Goal: Task Accomplishment & Management: Use online tool/utility

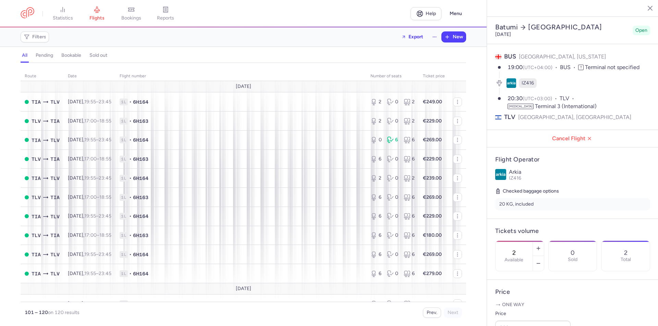
select select "hours"
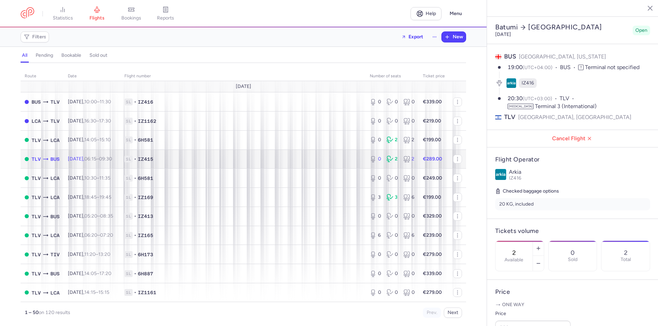
click at [306, 158] on span "1L • IZ415" at bounding box center [242, 159] width 237 height 7
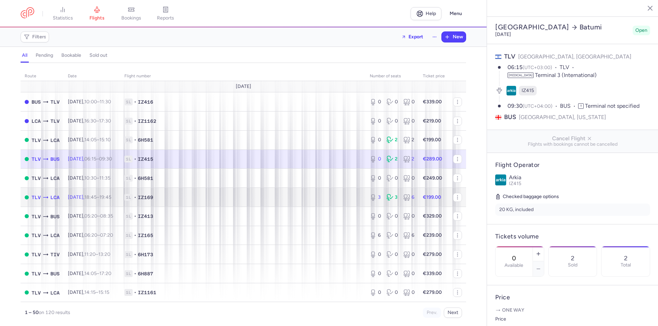
click at [303, 198] on span "1L • IZ169" at bounding box center [242, 197] width 237 height 7
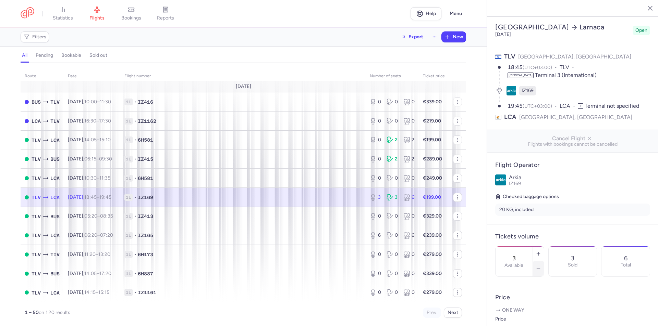
click at [539, 269] on line "button" at bounding box center [537, 269] width 3 height 0
click at [541, 266] on icon "button" at bounding box center [537, 268] width 5 height 5
click at [520, 312] on span "Save changes" at bounding box center [518, 313] width 34 height 6
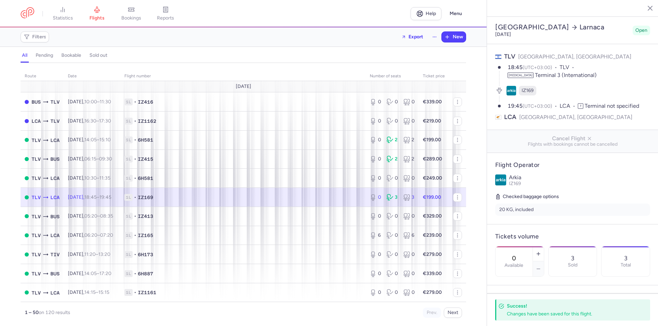
scroll to position [69, 0]
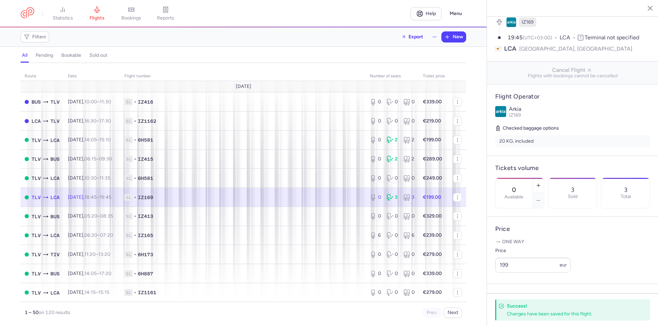
click at [321, 201] on td "1L • IZ169" at bounding box center [242, 197] width 245 height 19
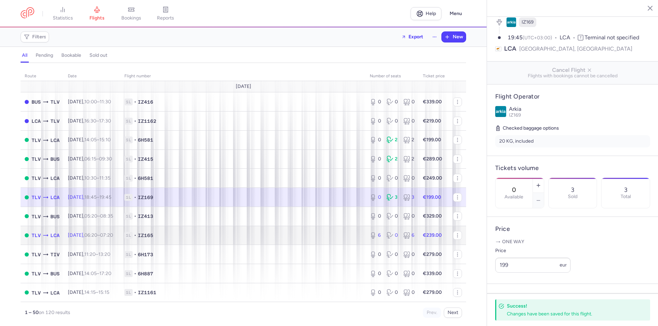
click at [325, 234] on span "1L • IZ165" at bounding box center [242, 235] width 237 height 7
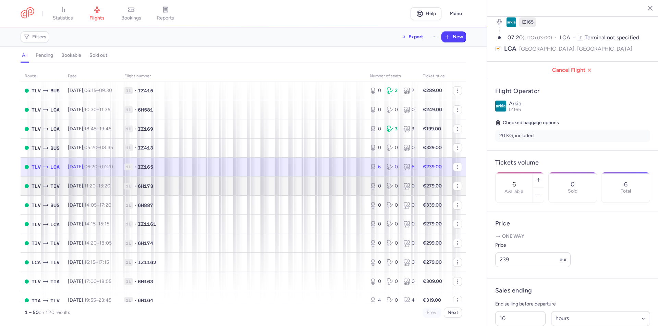
scroll to position [103, 0]
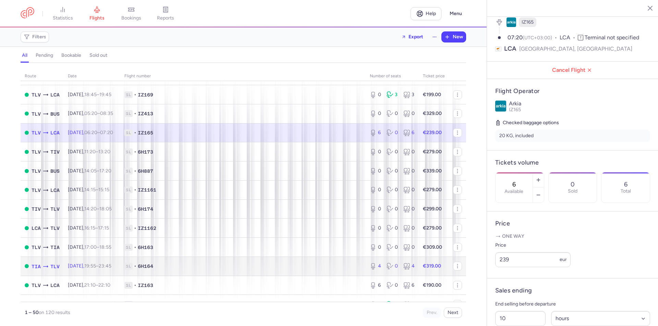
click at [322, 262] on td "1L • 6H164" at bounding box center [242, 266] width 245 height 19
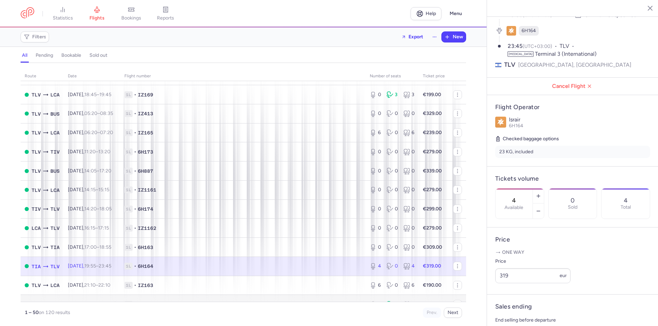
scroll to position [171, 0]
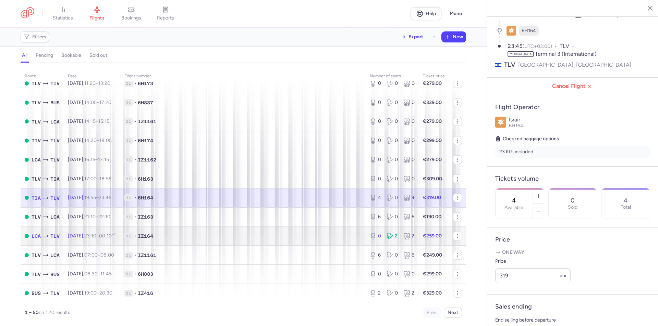
click at [330, 233] on span "1L • IZ164" at bounding box center [242, 236] width 237 height 7
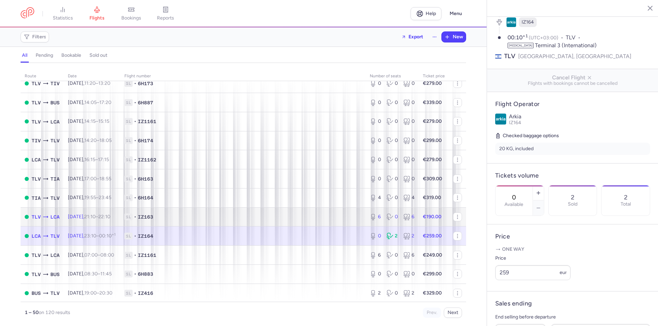
click at [330, 212] on td "1L • IZ163" at bounding box center [242, 217] width 245 height 19
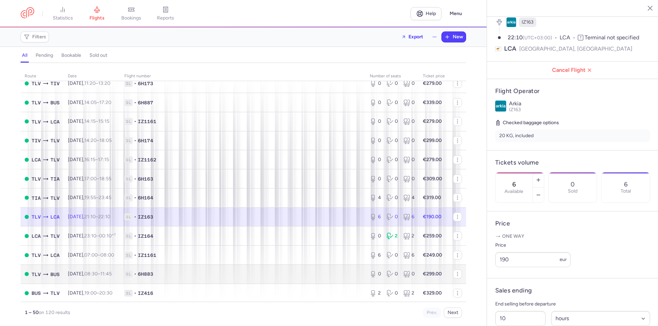
scroll to position [240, 0]
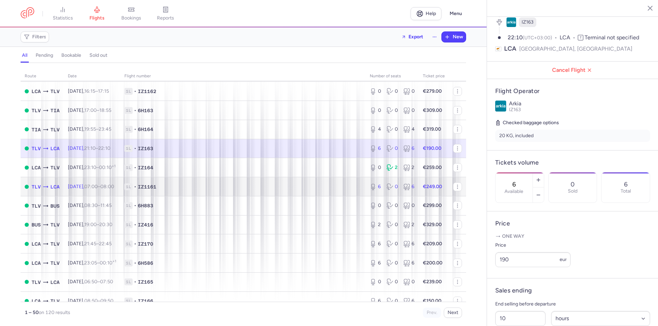
click at [339, 188] on span "1L • IZ1161" at bounding box center [242, 187] width 237 height 7
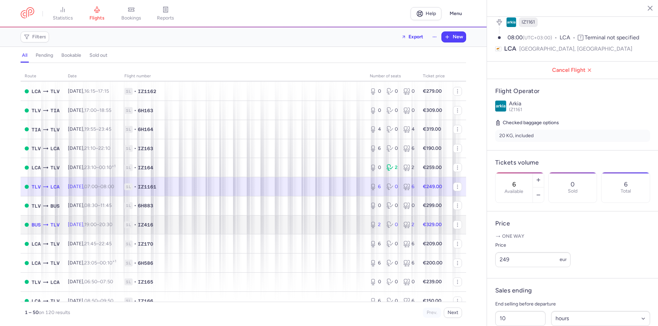
click at [334, 226] on span "1L • IZ416" at bounding box center [242, 225] width 237 height 7
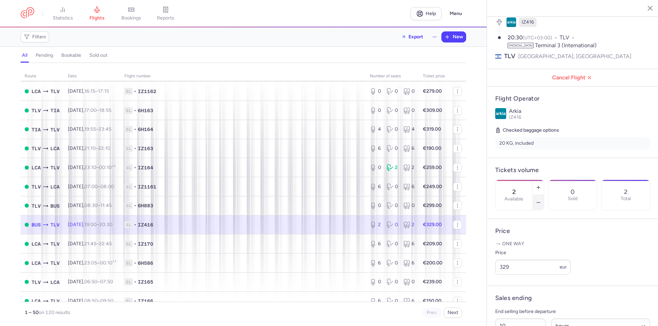
click at [541, 200] on icon "button" at bounding box center [537, 202] width 5 height 5
click at [522, 318] on button "Save changes" at bounding box center [518, 313] width 46 height 15
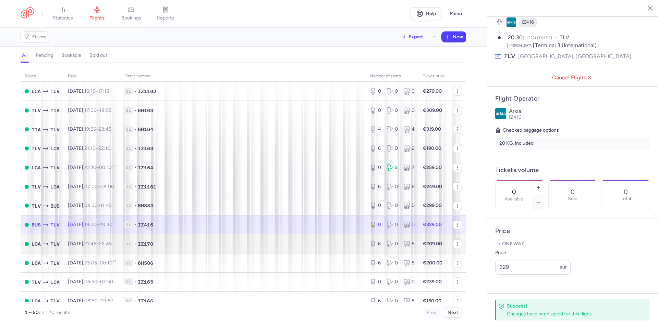
scroll to position [274, 0]
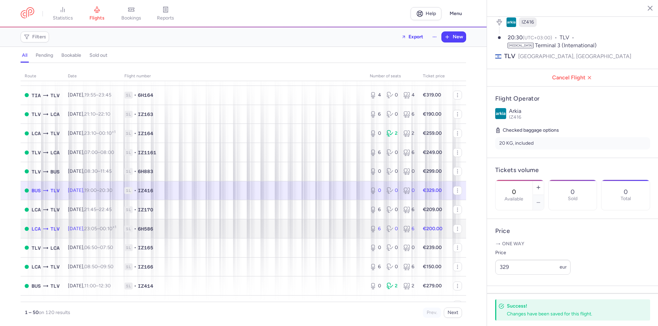
click at [290, 227] on span "1L • 6H586" at bounding box center [242, 229] width 237 height 7
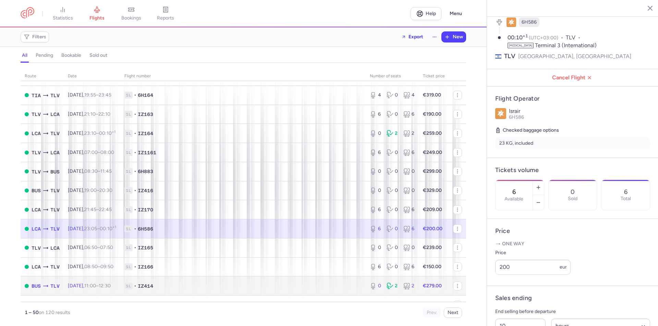
click at [266, 284] on span "1L • IZ414" at bounding box center [242, 286] width 237 height 7
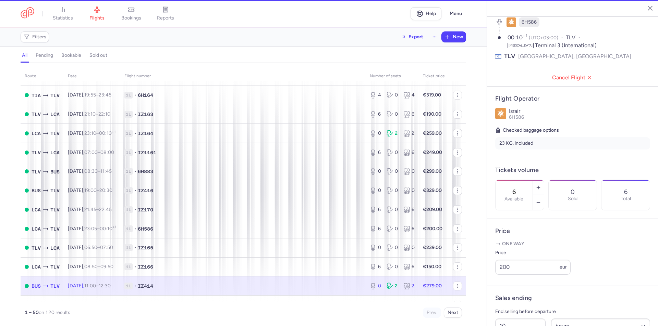
type input "0"
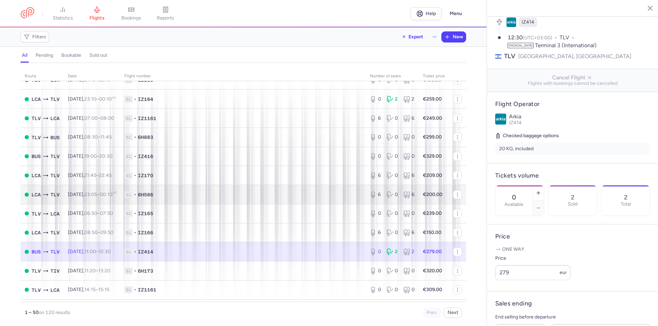
scroll to position [343, 0]
